Goal: Task Accomplishment & Management: Complete application form

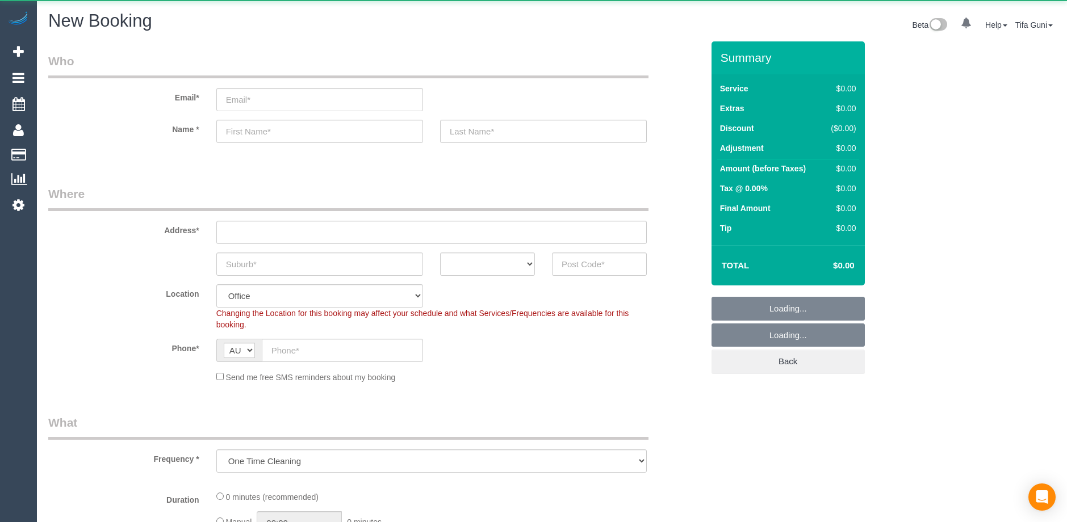
select select "object:813"
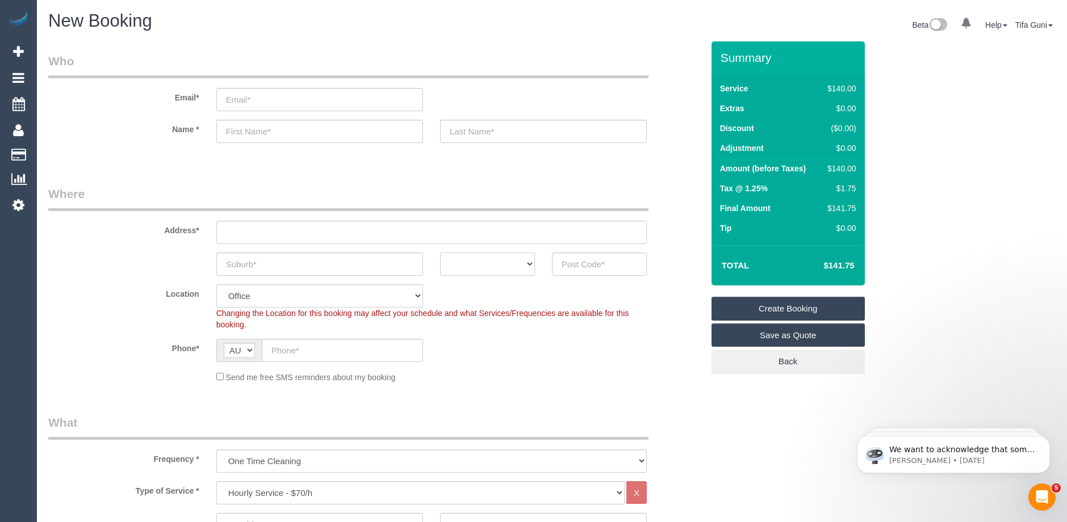
click at [514, 267] on select "ACT [GEOGRAPHIC_DATA] NT [GEOGRAPHIC_DATA] SA TAS [GEOGRAPHIC_DATA] [GEOGRAPHIC…" at bounding box center [487, 264] width 95 height 23
select select "VIC"
click at [440, 253] on select "ACT [GEOGRAPHIC_DATA] NT [GEOGRAPHIC_DATA] SA TAS [GEOGRAPHIC_DATA] [GEOGRAPHIC…" at bounding box center [487, 264] width 95 height 23
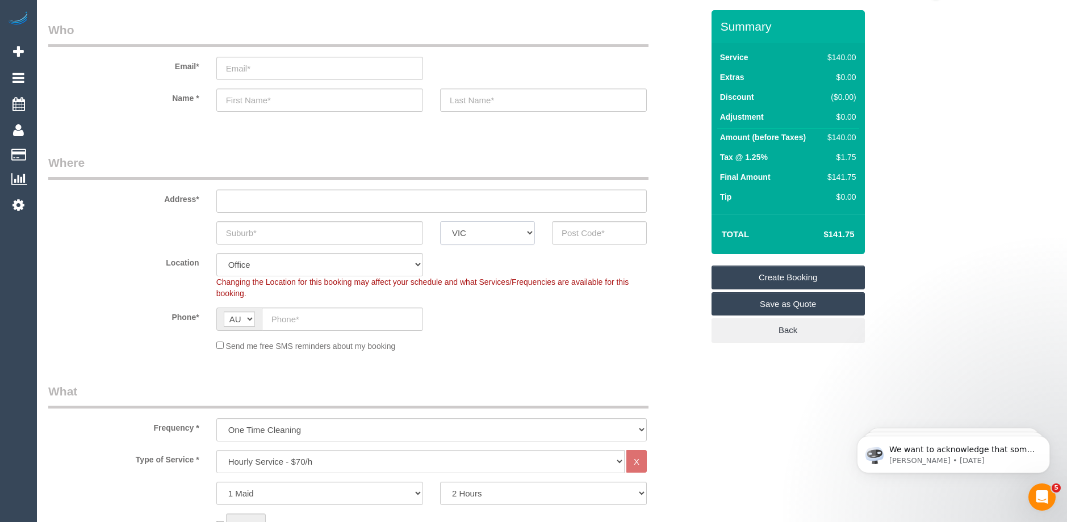
scroll to position [114, 0]
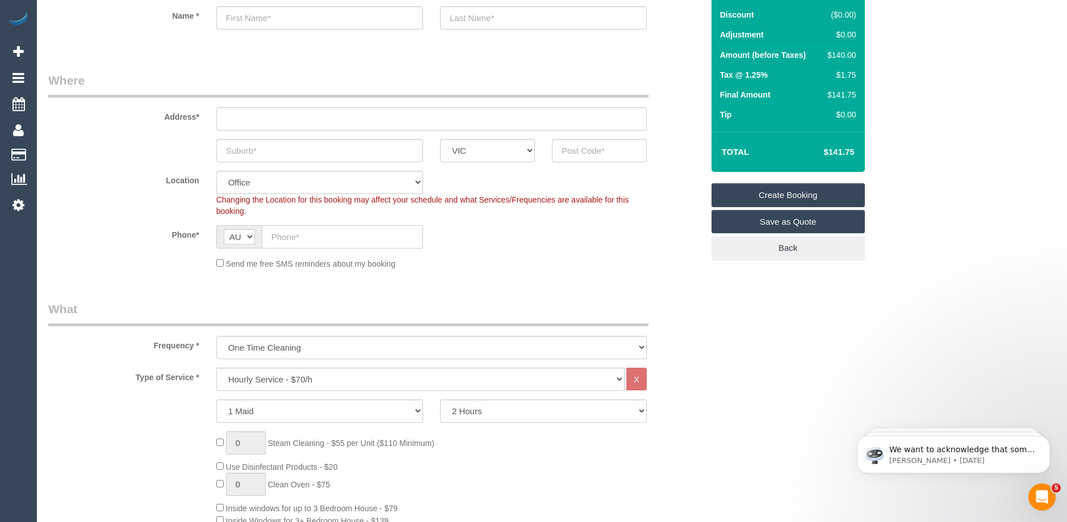
click at [291, 232] on input "text" at bounding box center [342, 236] width 161 height 23
paste input "61 403 131 754"
type input "61 403 131 754"
click at [261, 149] on input "text" at bounding box center [319, 150] width 207 height 23
type input "Mount weverby"
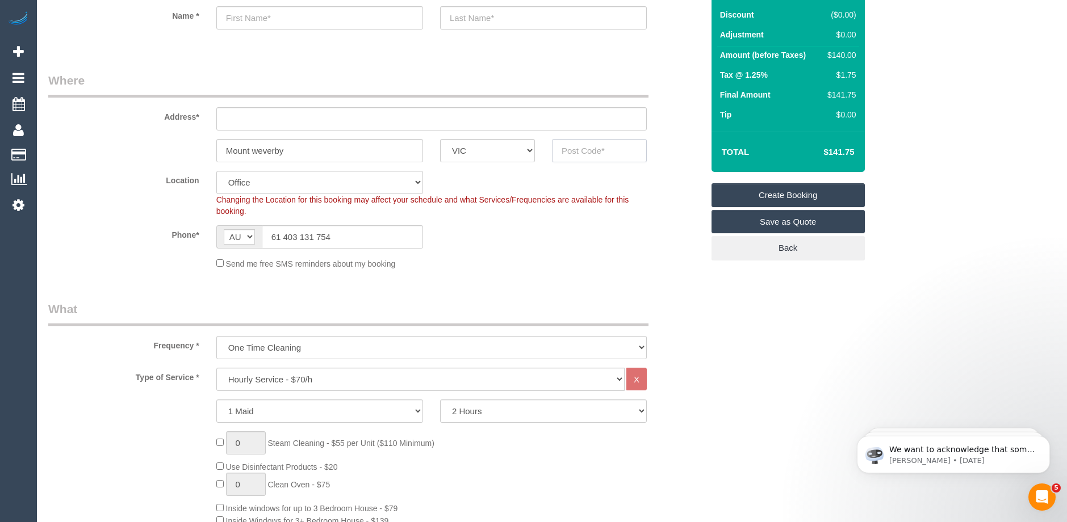
click at [583, 152] on input "text" at bounding box center [599, 150] width 95 height 23
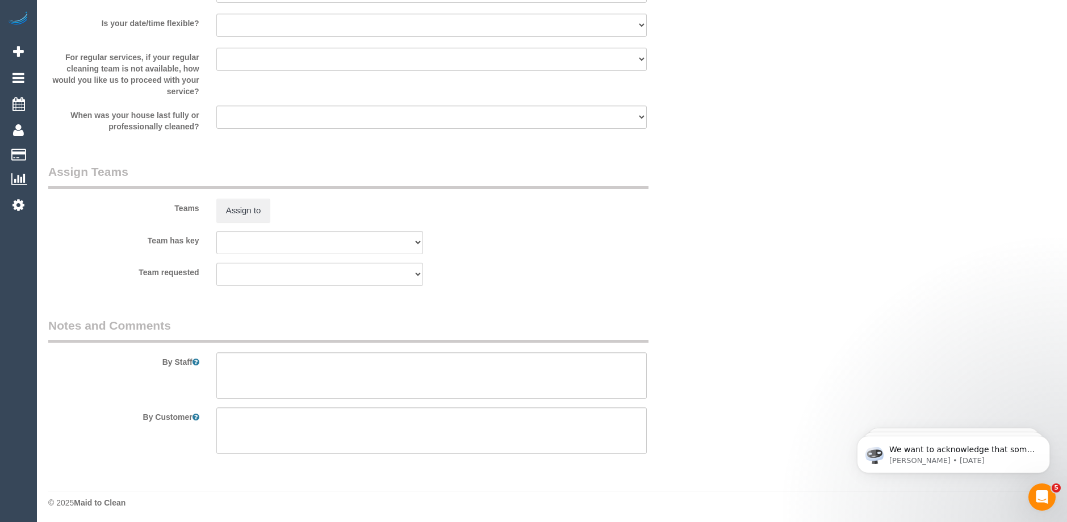
scroll to position [1603, 0]
type input "3149"
click at [244, 361] on textarea at bounding box center [431, 373] width 430 height 47
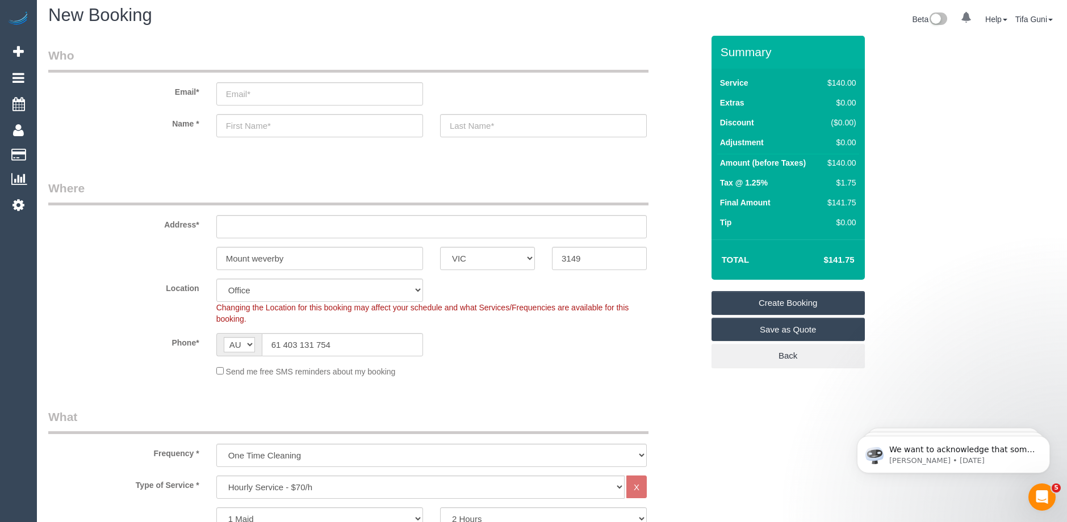
scroll to position [0, 0]
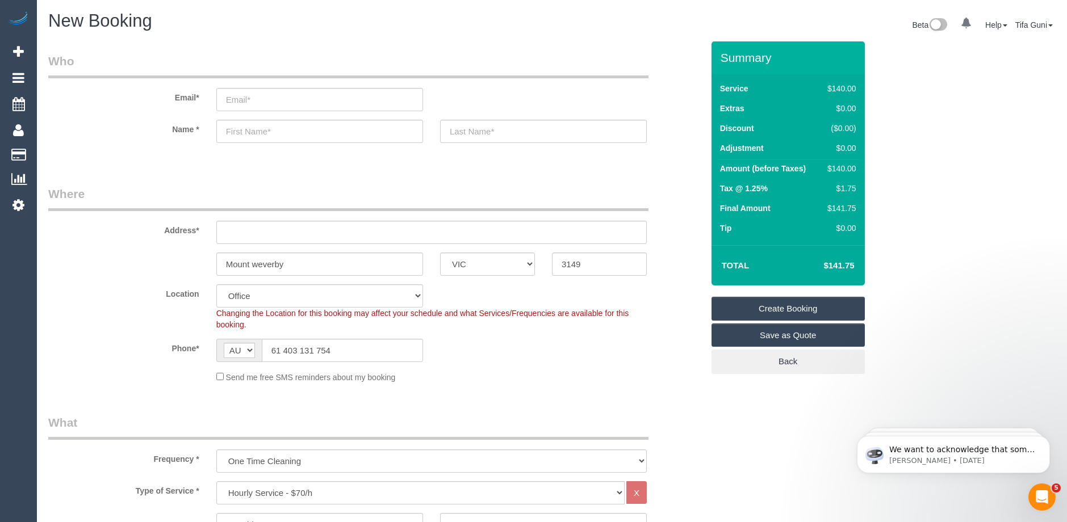
type textarea "[DATE]"
click at [249, 236] on input "text" at bounding box center [431, 232] width 430 height 23
type input "-"
click at [237, 137] on input "text" at bounding box center [319, 131] width 207 height 23
select select "48"
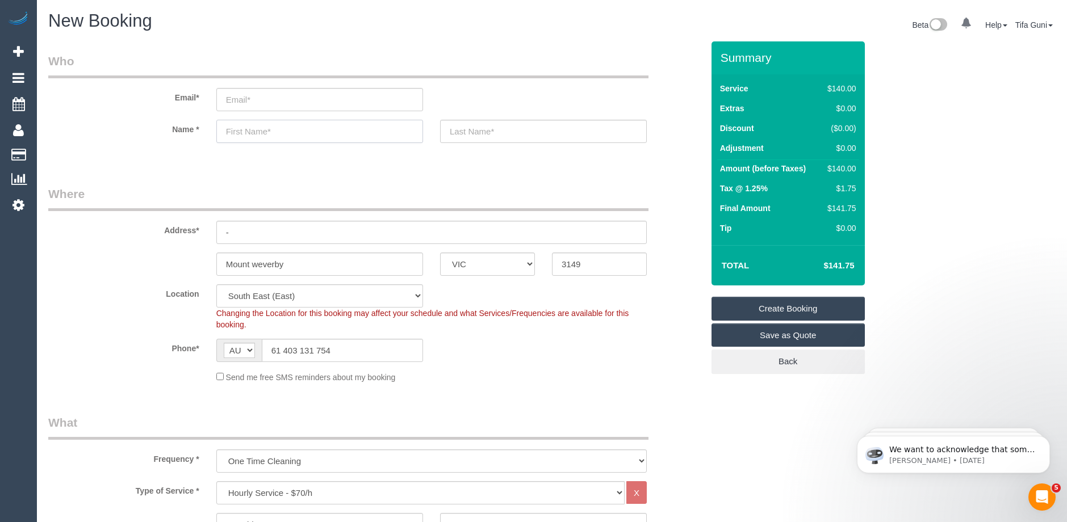
select select "object:2159"
type input "Balvindei"
click at [71, 54] on span "Add Booking" at bounding box center [108, 52] width 142 height 26
